Goal: Task Accomplishment & Management: Use online tool/utility

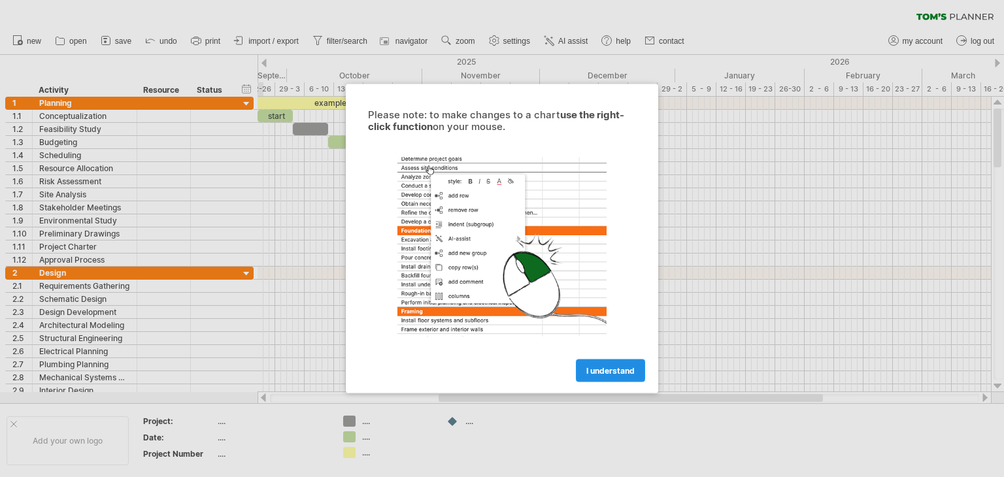
click at [595, 377] on link "I understand" at bounding box center [610, 371] width 69 height 23
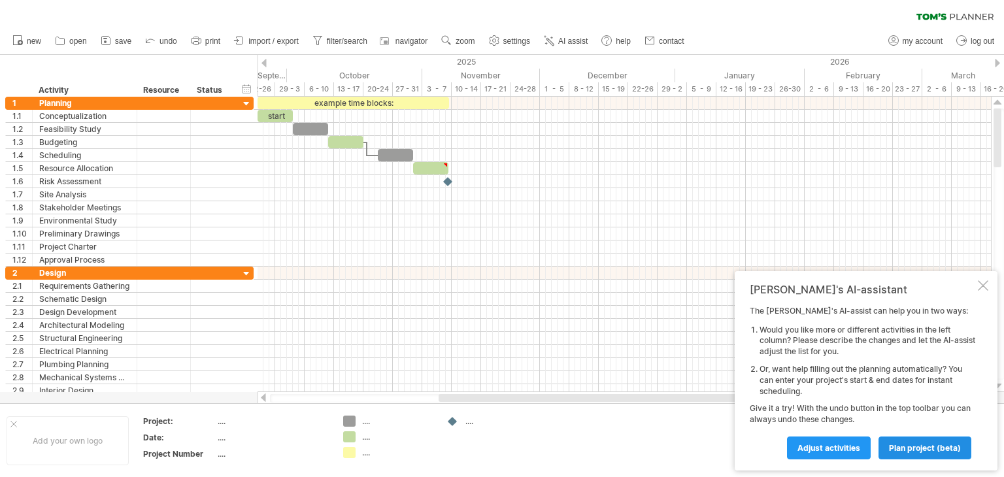
click at [915, 451] on span "plan project (beta)" at bounding box center [925, 448] width 72 height 10
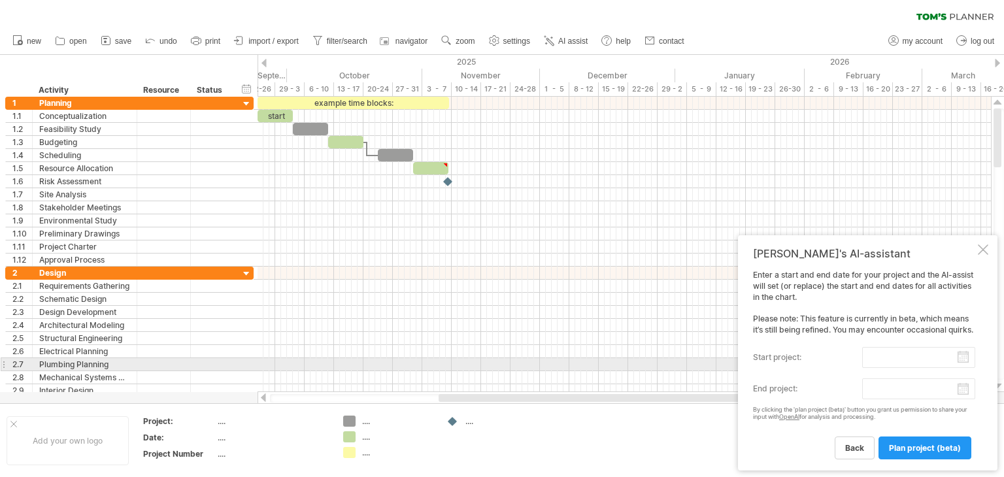
click at [966, 359] on input "start project:" at bounding box center [918, 357] width 113 height 21
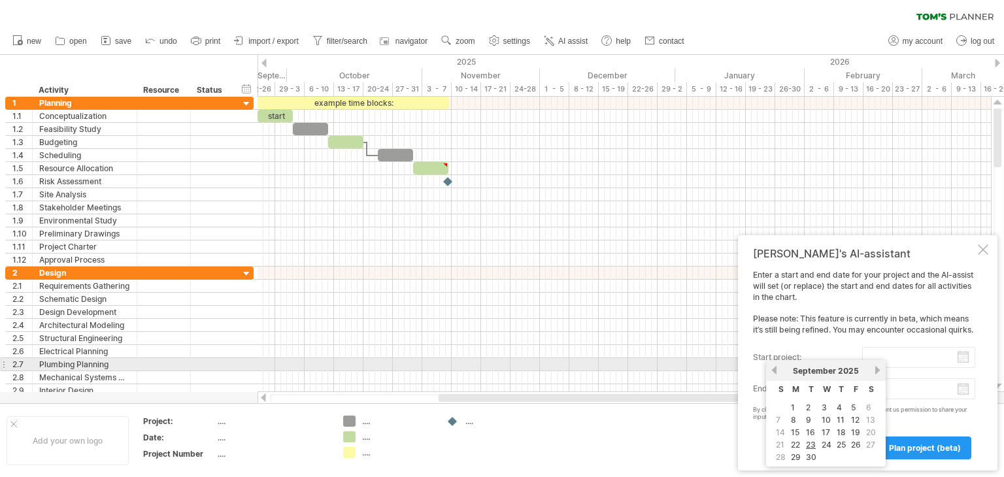
click at [771, 369] on link "previous" at bounding box center [775, 371] width 10 height 10
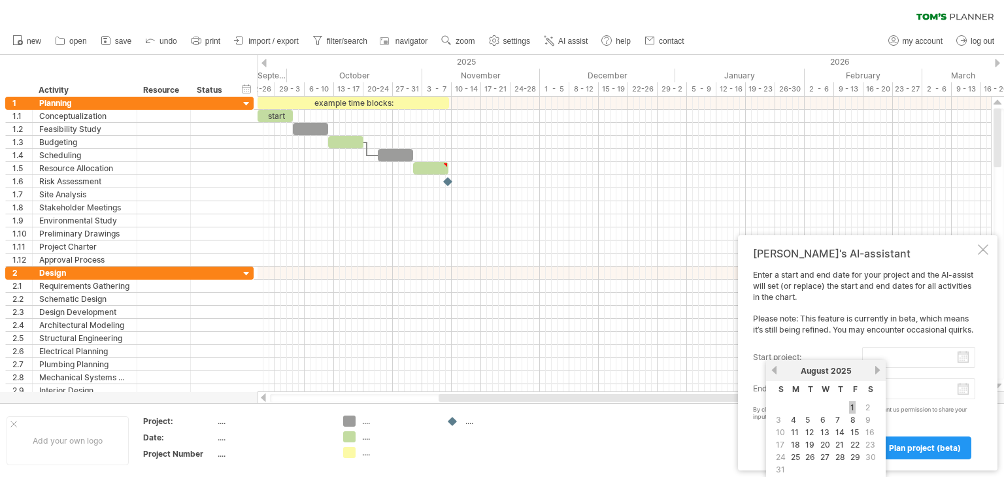
click at [854, 410] on link "1" at bounding box center [852, 407] width 7 height 12
type input "********"
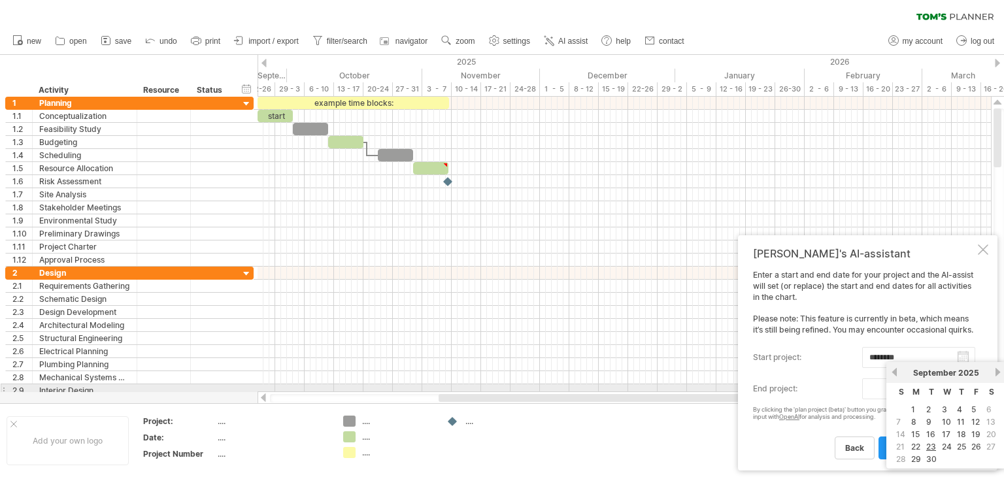
click at [964, 388] on body "progress(100%) Trying to reach [DOMAIN_NAME] Connected again... 0% clear filter…" at bounding box center [502, 240] width 1004 height 480
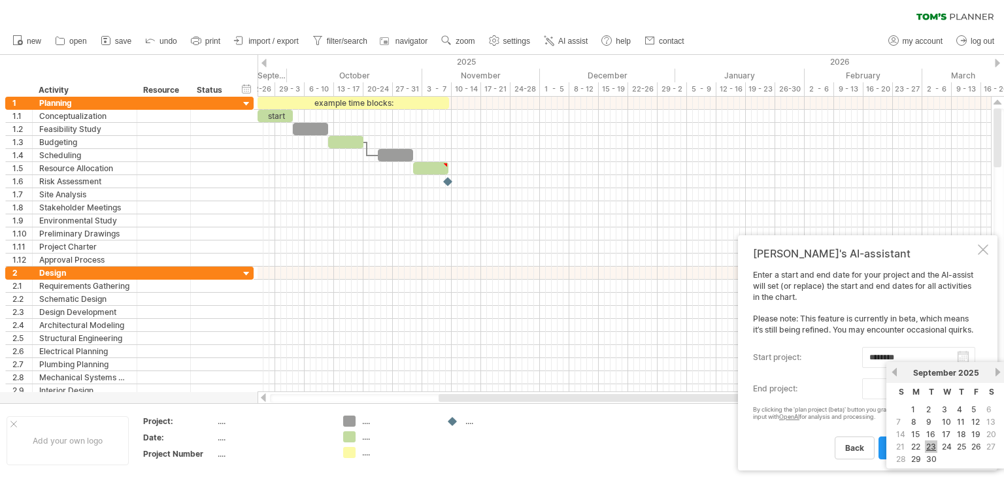
click at [930, 445] on link "23" at bounding box center [931, 447] width 12 height 12
type input "********"
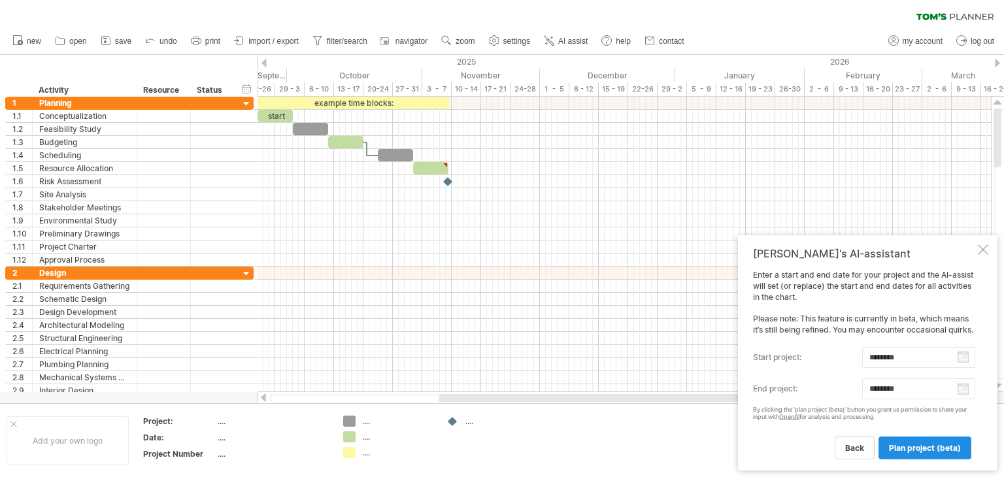
click at [905, 452] on span "plan project (beta)" at bounding box center [925, 448] width 72 height 10
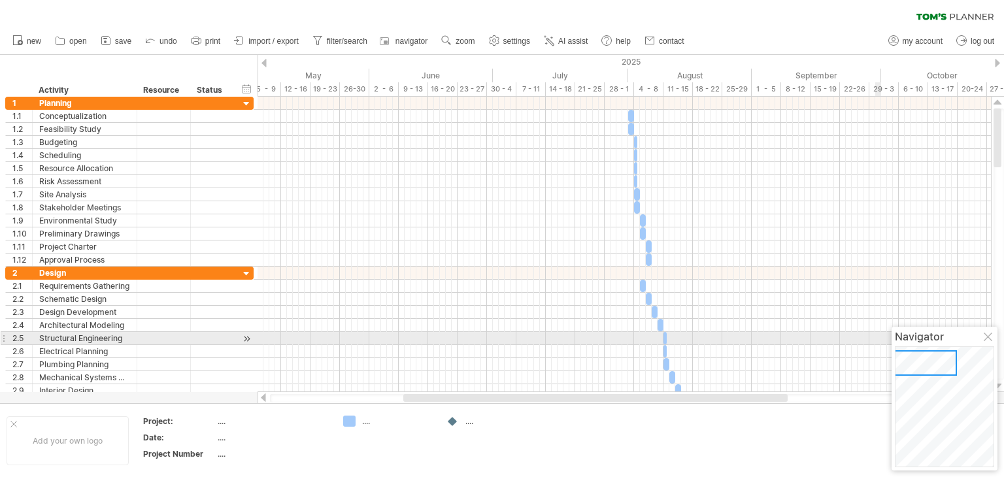
click at [987, 333] on div at bounding box center [989, 338] width 10 height 10
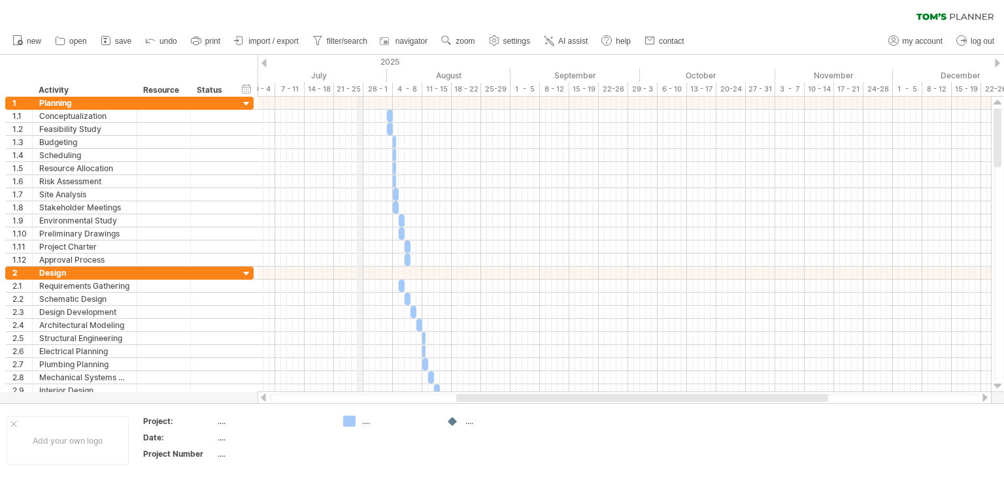
drag, startPoint x: 603, startPoint y: 82, endPoint x: 359, endPoint y: 73, distance: 244.0
click at [359, 73] on div "July" at bounding box center [319, 76] width 135 height 14
